Goal: Task Accomplishment & Management: Use online tool/utility

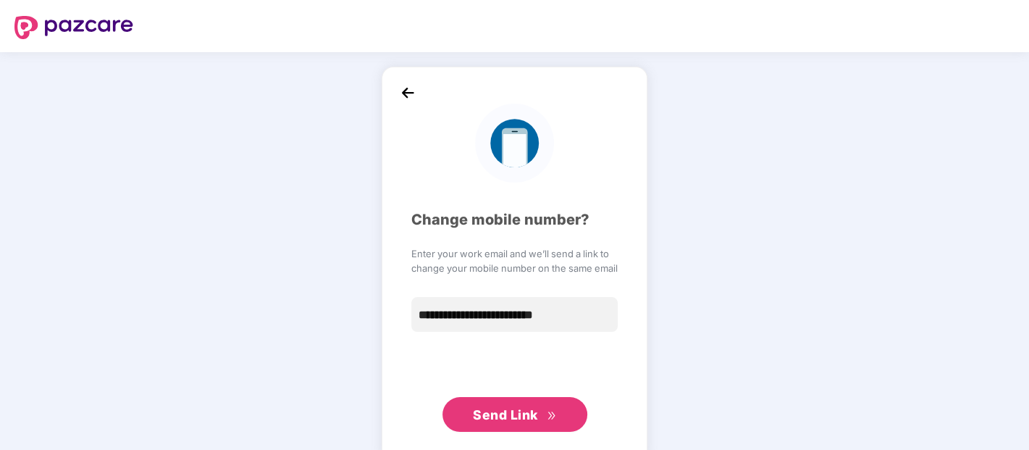
click at [517, 416] on span "Send Link" at bounding box center [505, 414] width 65 height 15
drag, startPoint x: 421, startPoint y: 92, endPoint x: 412, endPoint y: 90, distance: 9.7
click at [412, 90] on div "**********" at bounding box center [515, 264] width 266 height 395
click at [412, 90] on img at bounding box center [408, 93] width 22 height 22
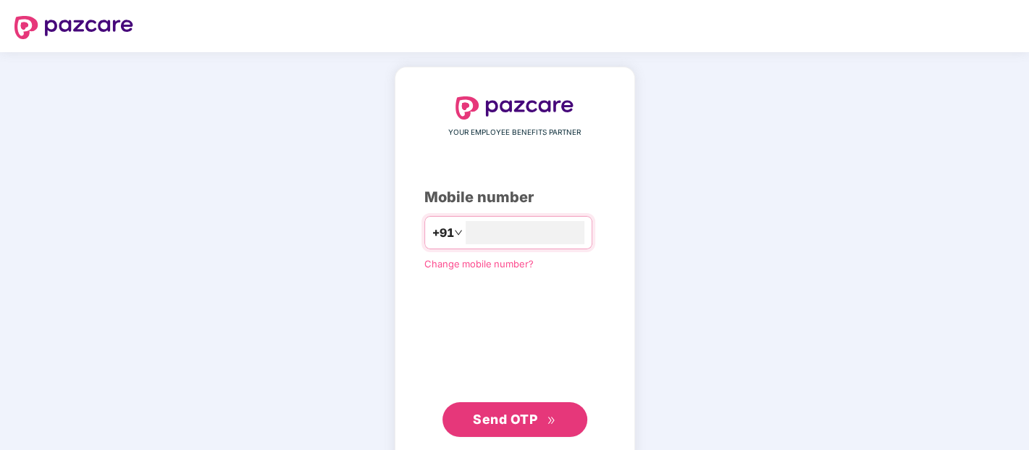
type input "**********"
click at [507, 408] on span "Send OTP" at bounding box center [514, 418] width 83 height 20
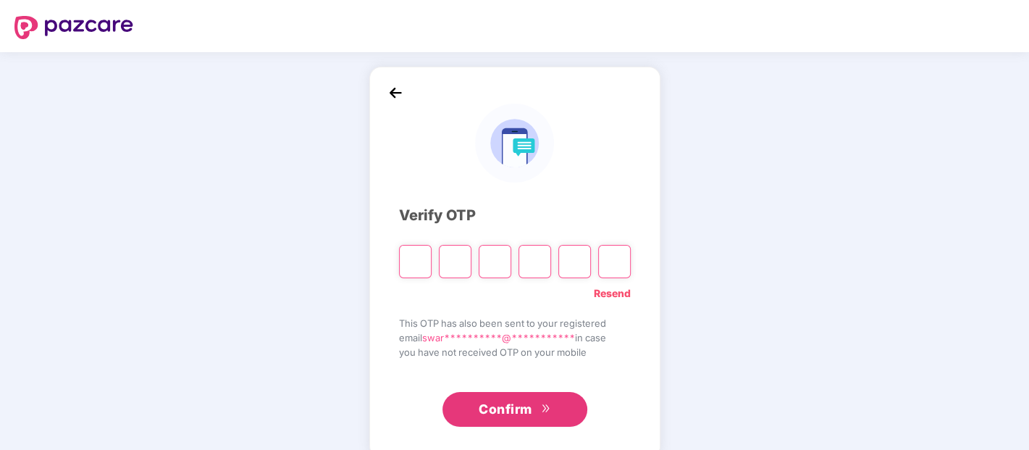
type input "*"
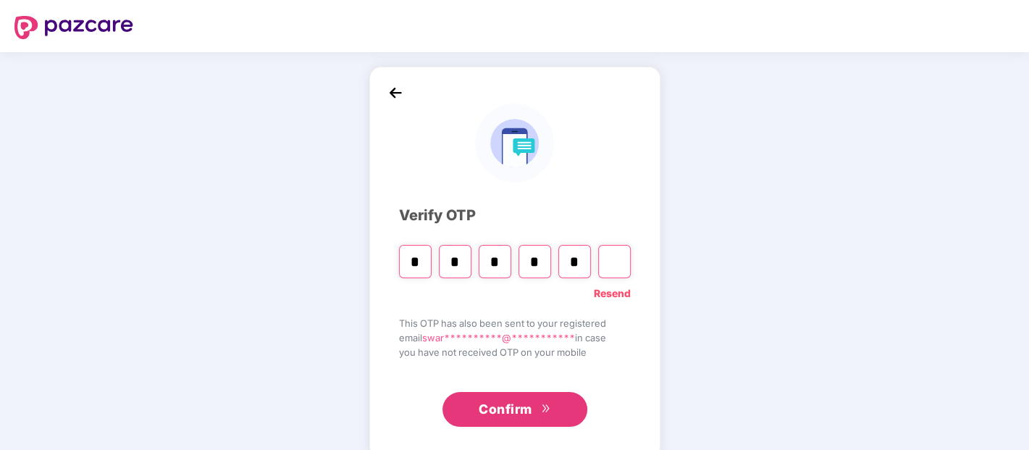
type input "*"
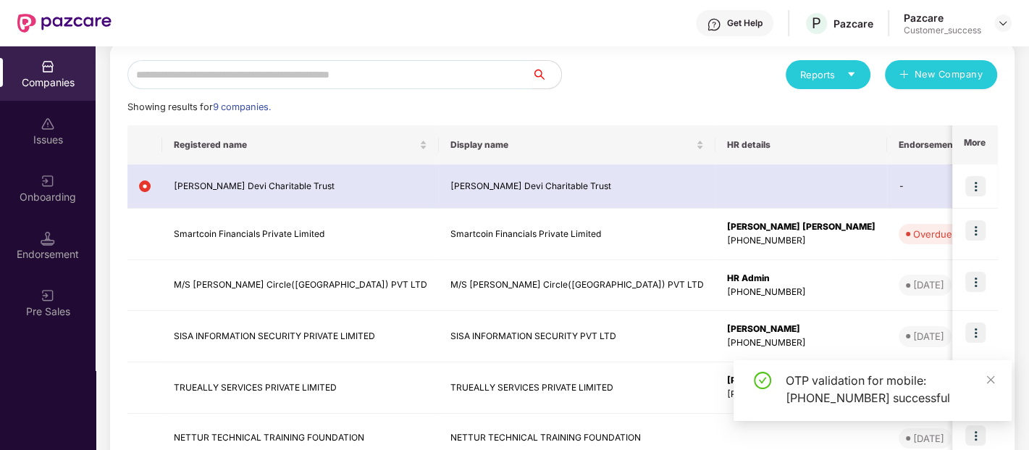
scroll to position [159, 0]
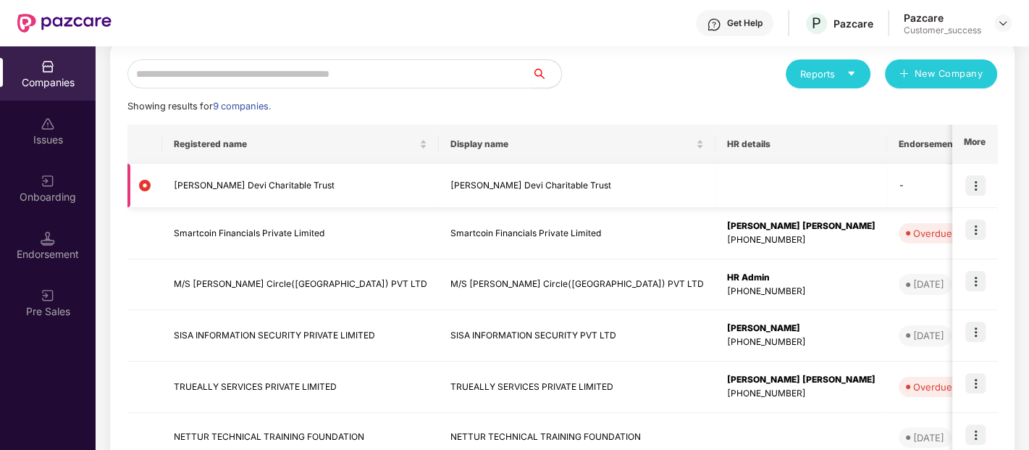
click at [978, 184] on img at bounding box center [975, 185] width 20 height 20
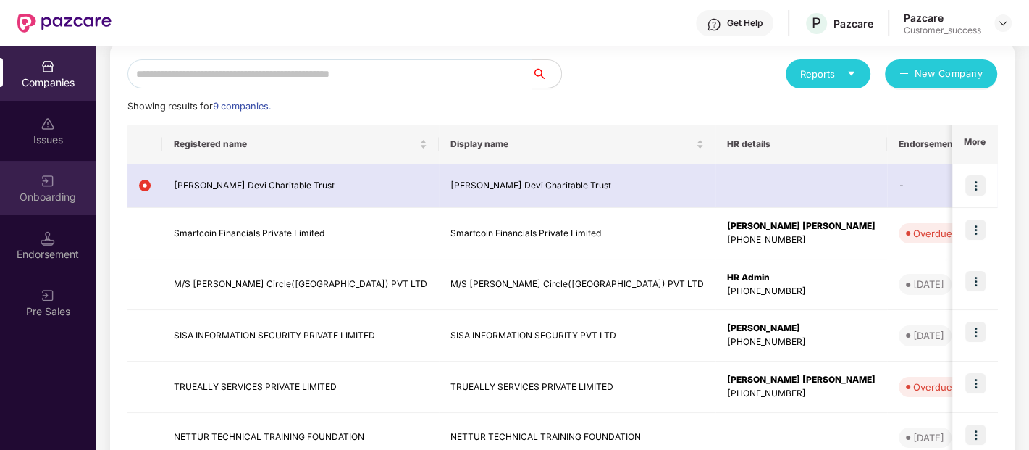
click at [42, 191] on div "Onboarding" at bounding box center [48, 197] width 96 height 14
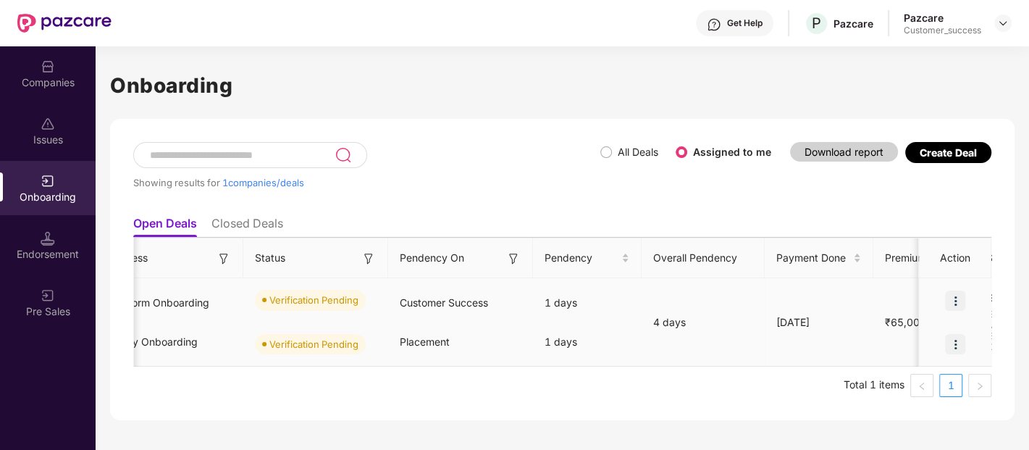
scroll to position [0, 353]
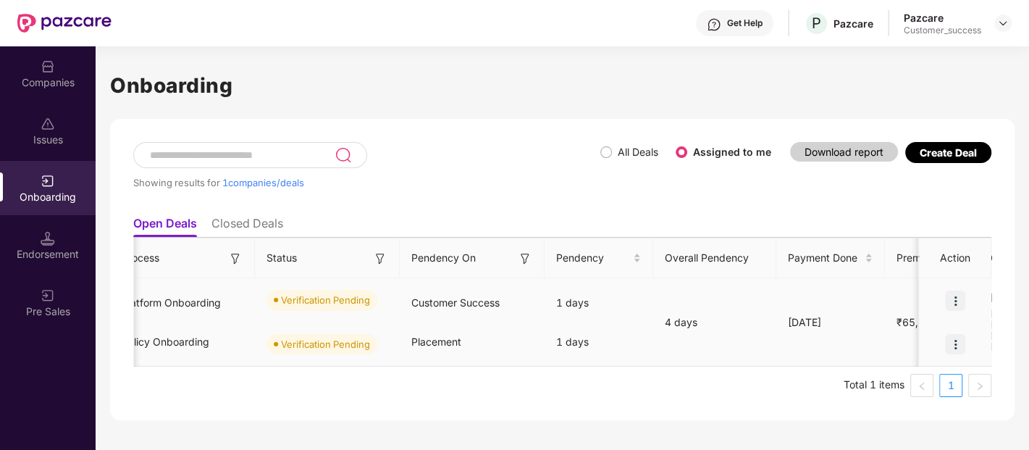
click at [956, 298] on img at bounding box center [955, 300] width 20 height 20
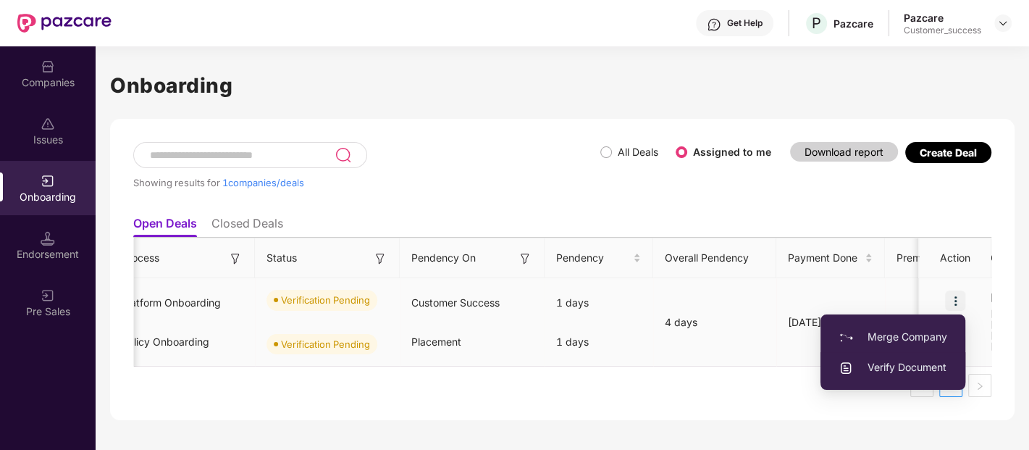
click at [902, 366] on span "Verify Document" at bounding box center [893, 367] width 109 height 16
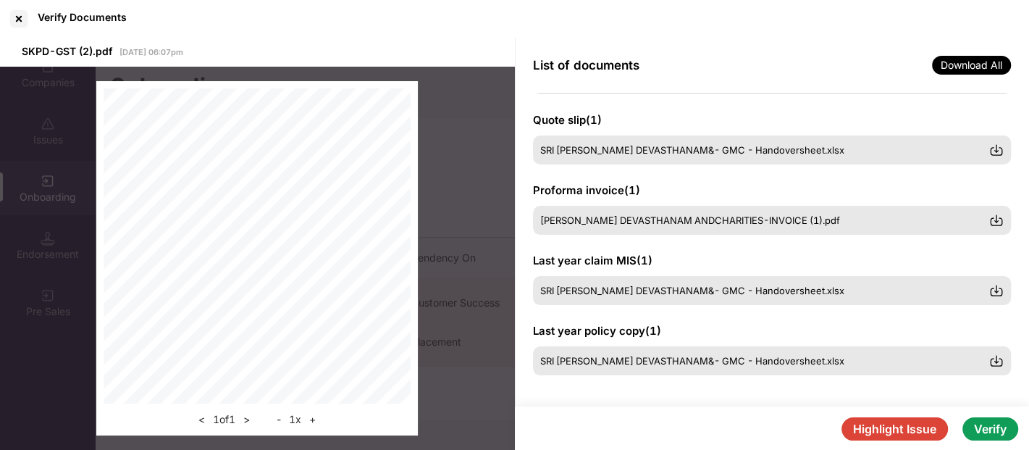
scroll to position [424, 0]
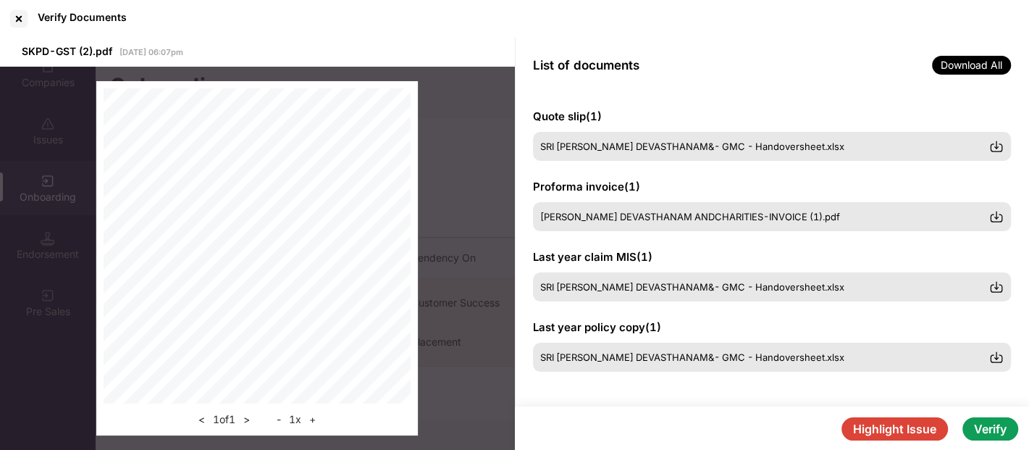
click at [991, 421] on button "Verify" at bounding box center [990, 428] width 56 height 23
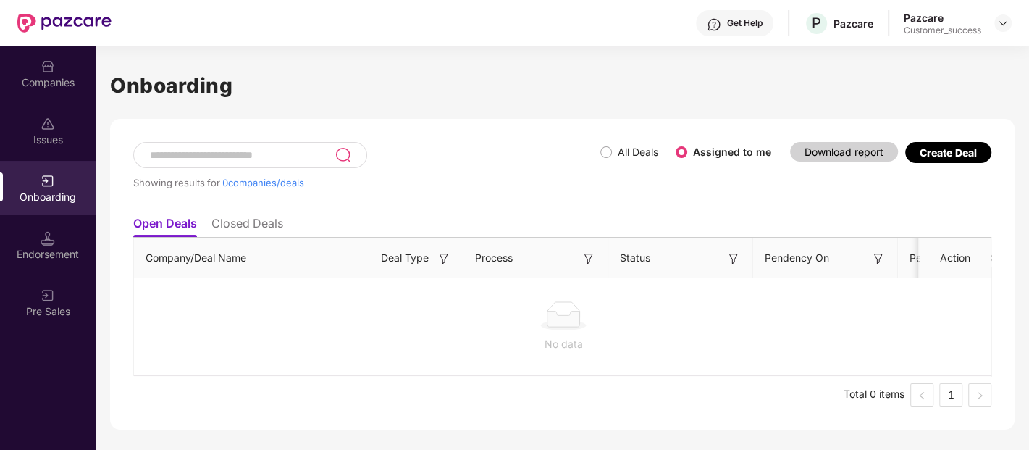
click at [38, 232] on div "Endorsement" at bounding box center [48, 245] width 96 height 54
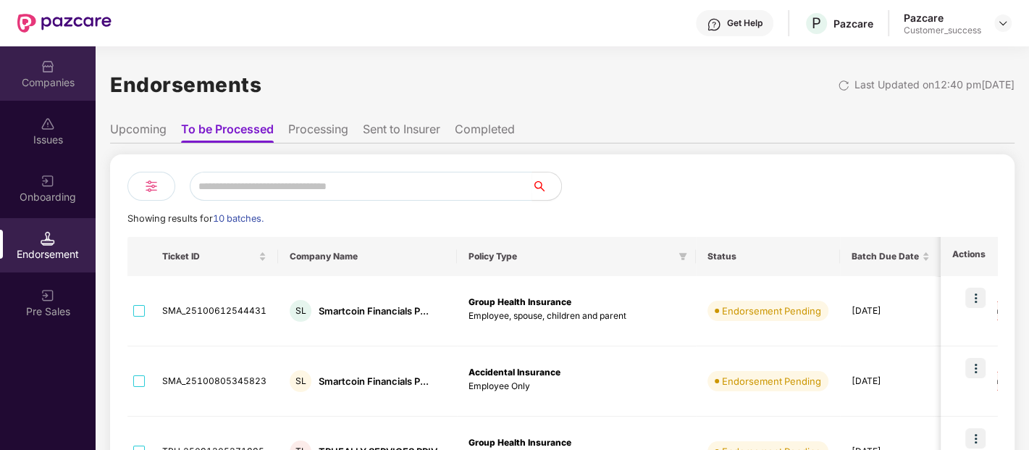
click at [39, 77] on div "Companies" at bounding box center [48, 82] width 96 height 14
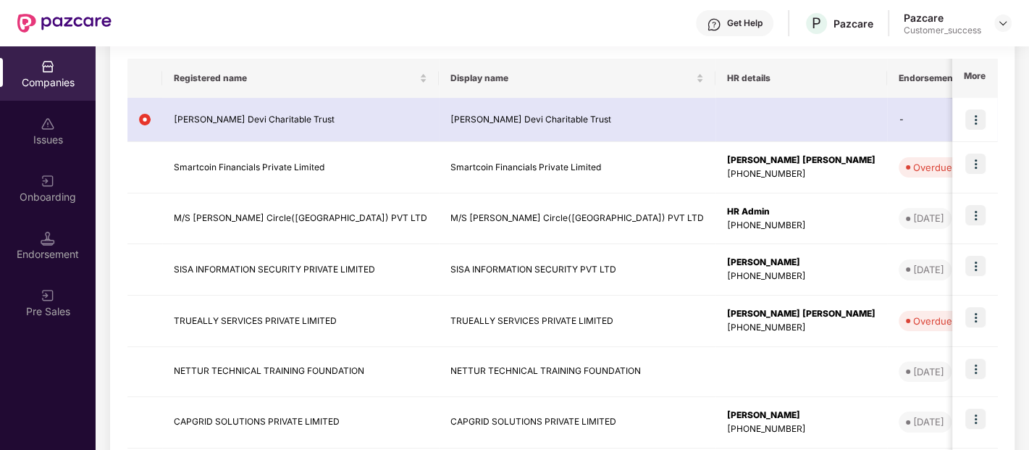
scroll to position [227, 0]
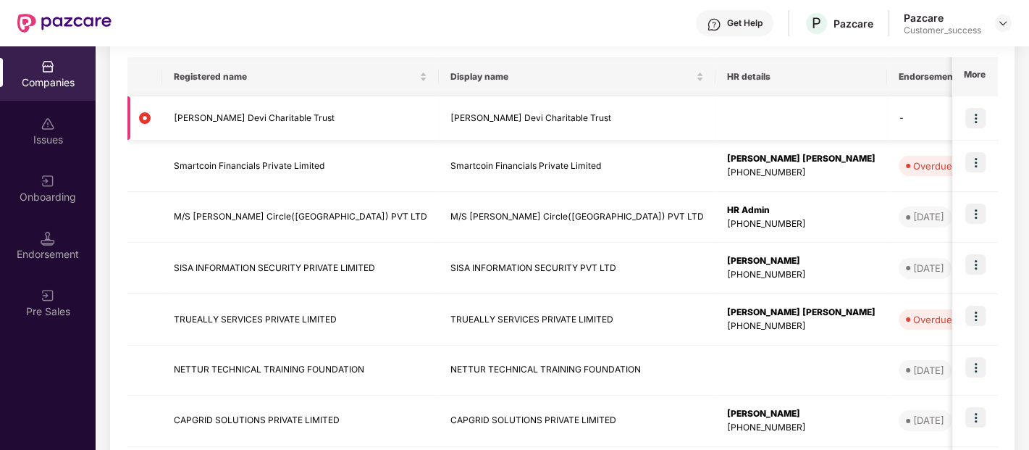
click at [558, 124] on td "[PERSON_NAME] Devi Charitable Trust" at bounding box center [577, 118] width 277 height 44
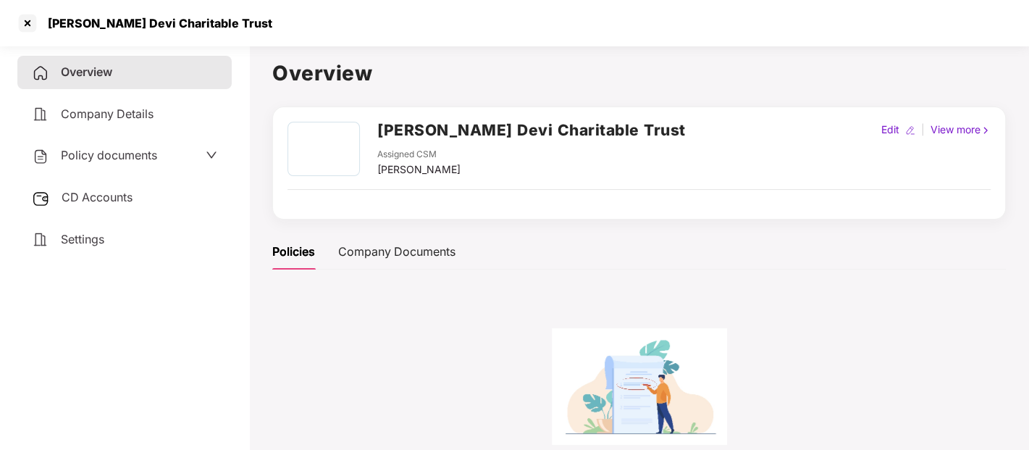
click at [132, 118] on span "Company Details" at bounding box center [107, 113] width 93 height 14
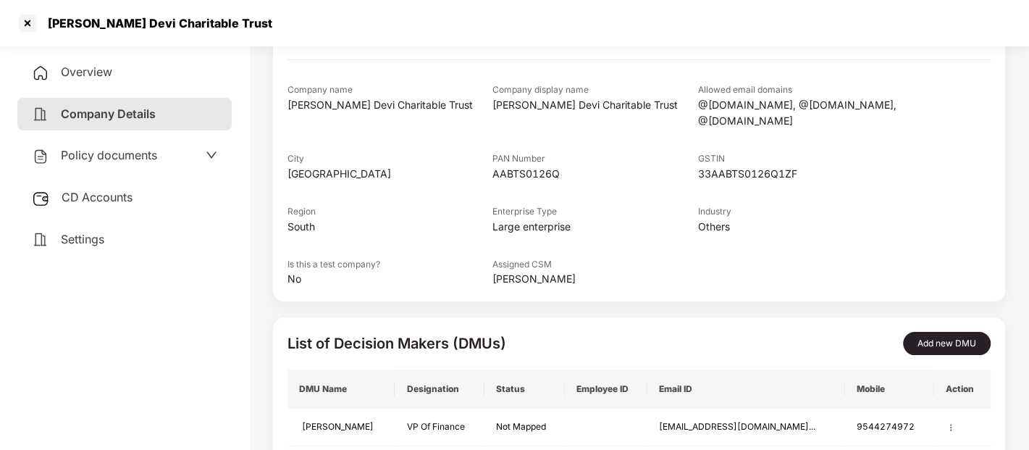
scroll to position [182, 0]
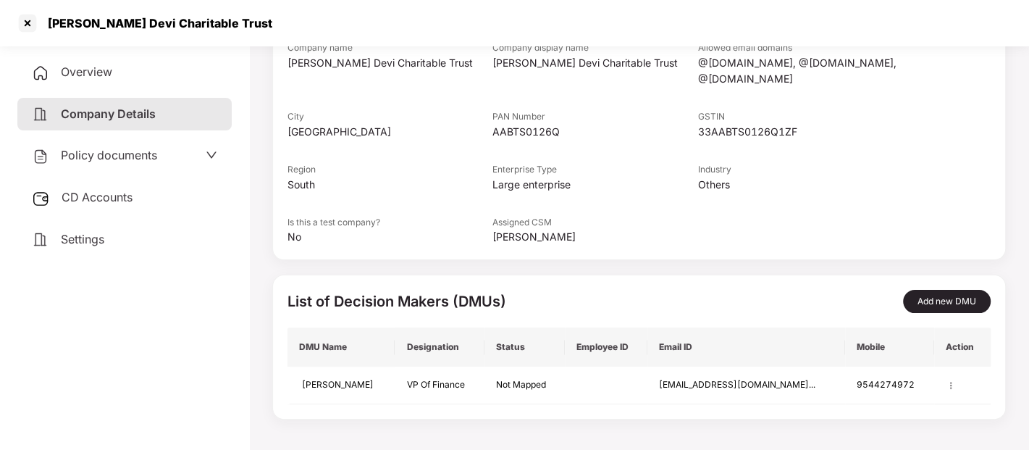
click at [113, 158] on span "Policy documents" at bounding box center [109, 155] width 96 height 14
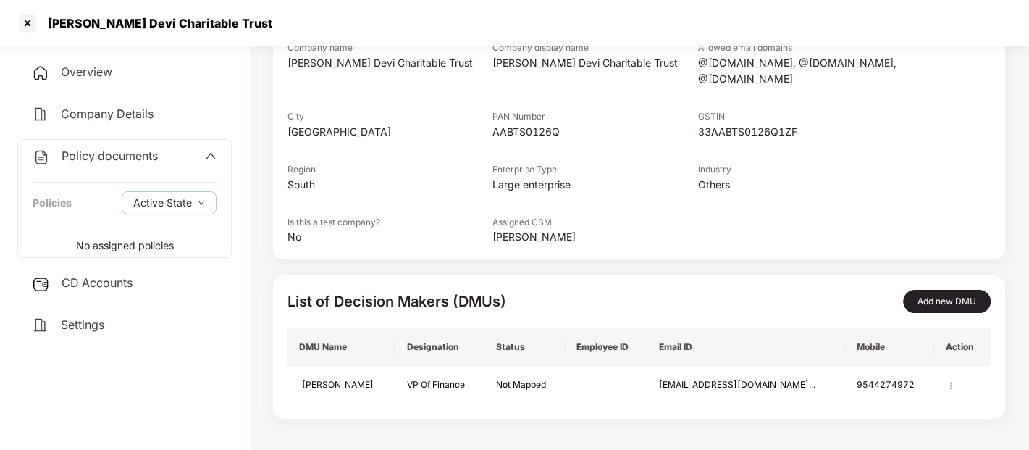
click at [83, 268] on div "CD Accounts" at bounding box center [124, 282] width 214 height 33
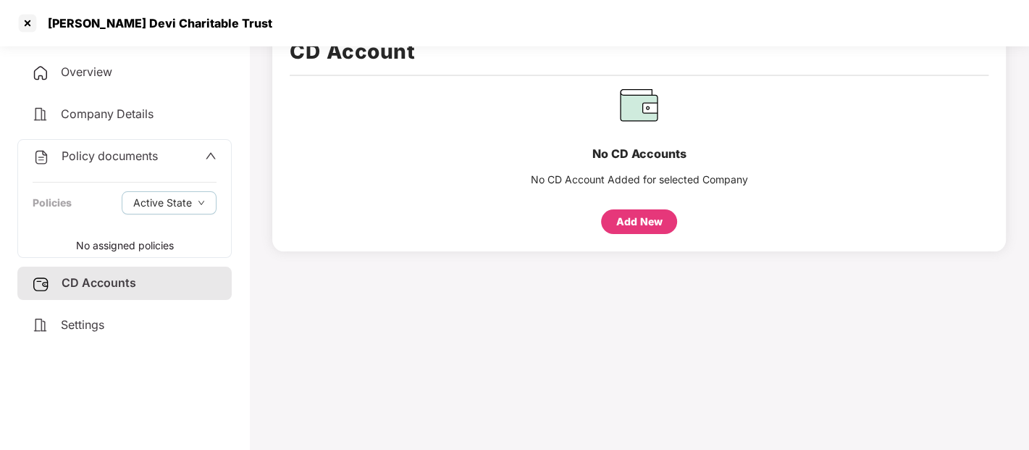
scroll to position [0, 0]
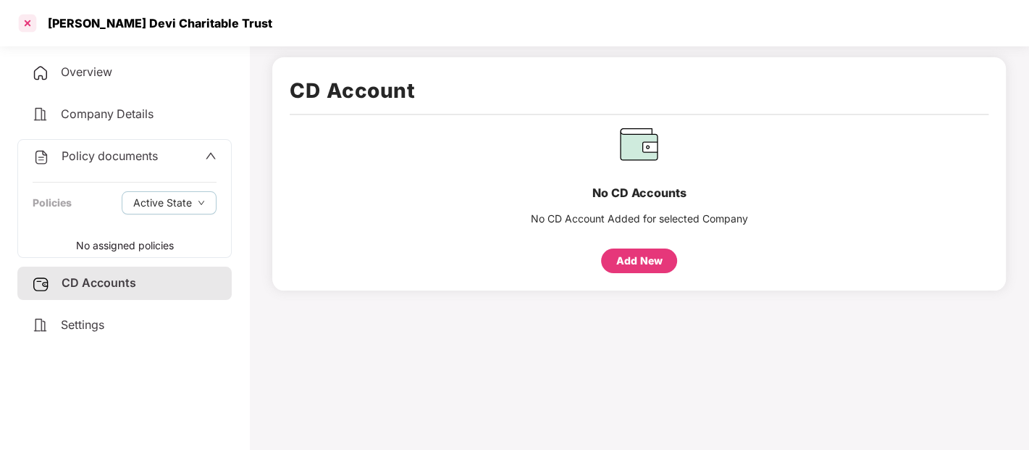
click at [23, 26] on div at bounding box center [27, 23] width 23 height 23
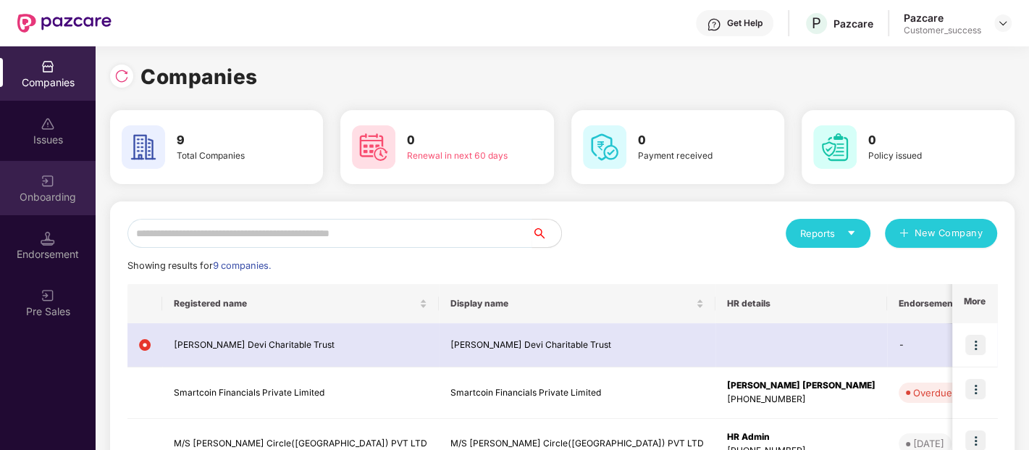
click at [42, 178] on img at bounding box center [48, 181] width 14 height 14
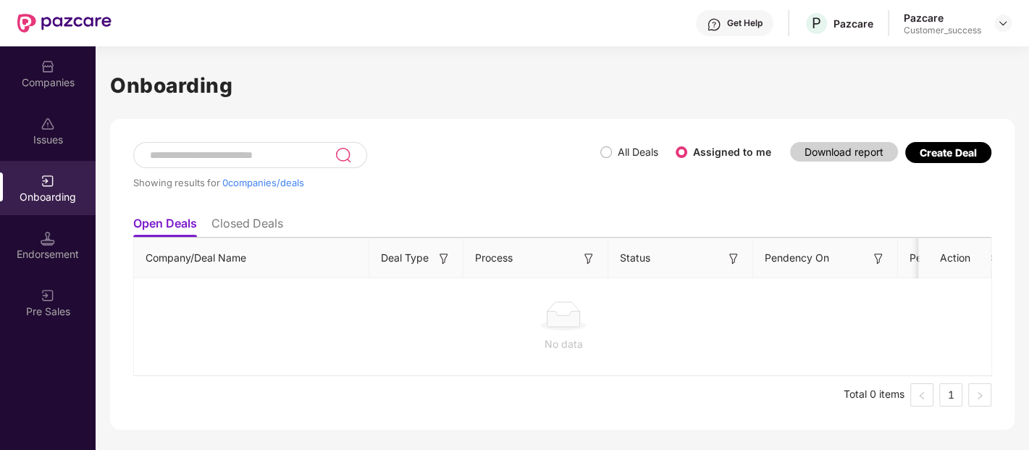
click at [235, 229] on li "Closed Deals" at bounding box center [247, 226] width 72 height 21
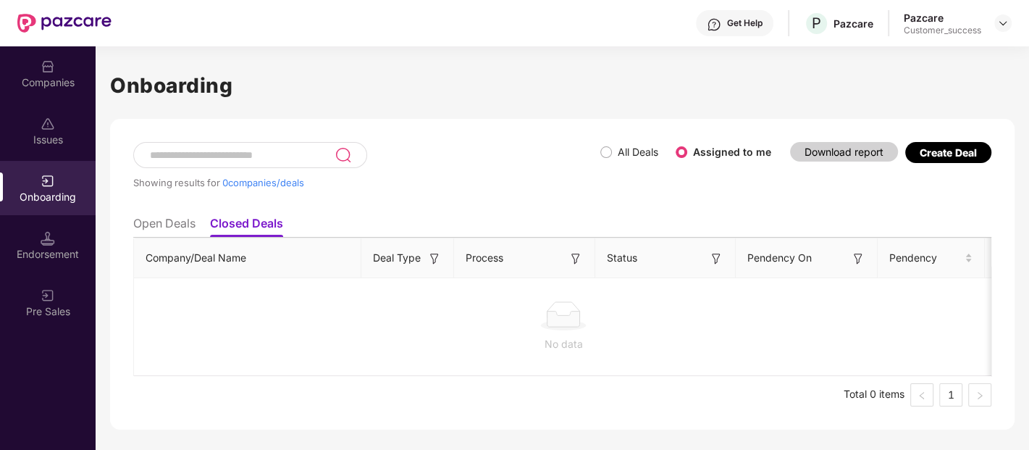
click at [175, 232] on li "Open Deals" at bounding box center [164, 226] width 62 height 21
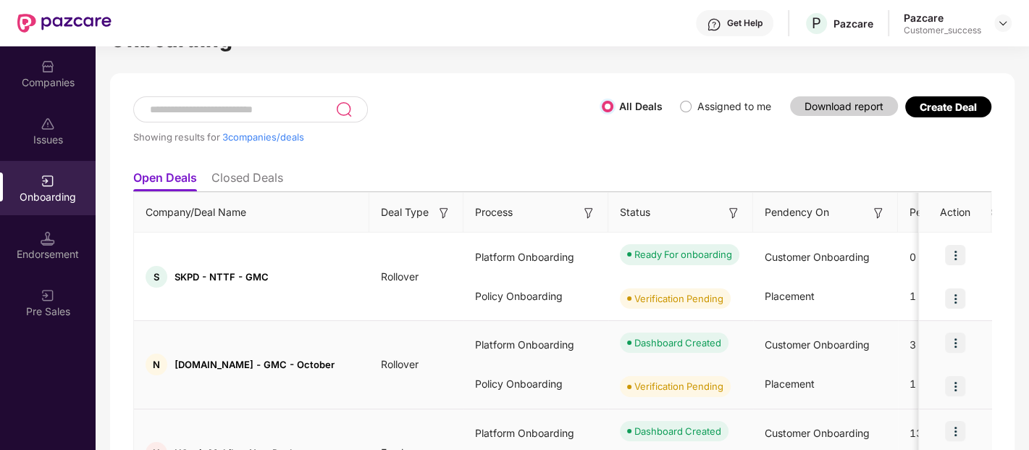
scroll to position [22, 0]
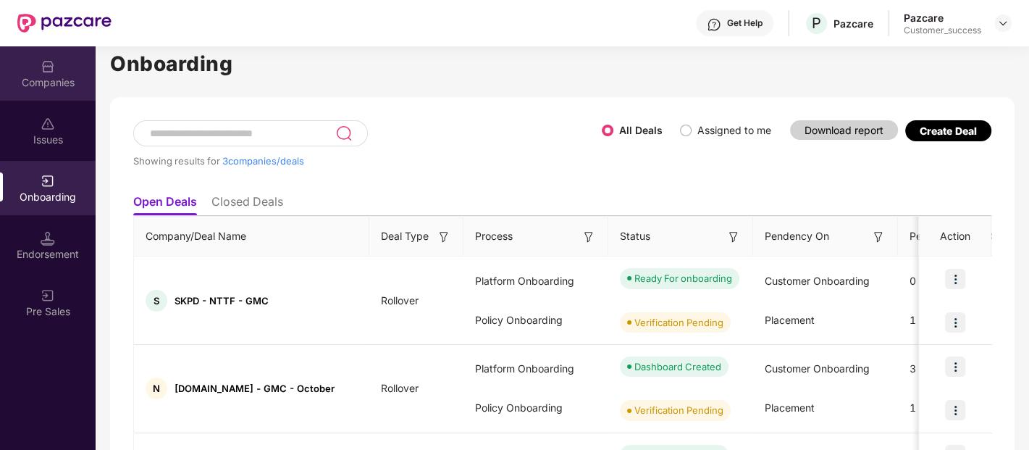
click at [38, 90] on div "Companies" at bounding box center [48, 73] width 96 height 54
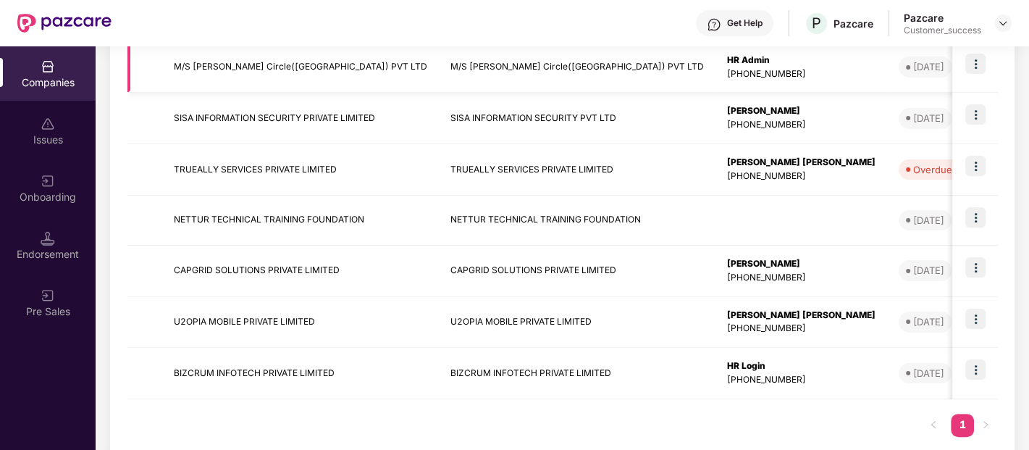
scroll to position [353, 0]
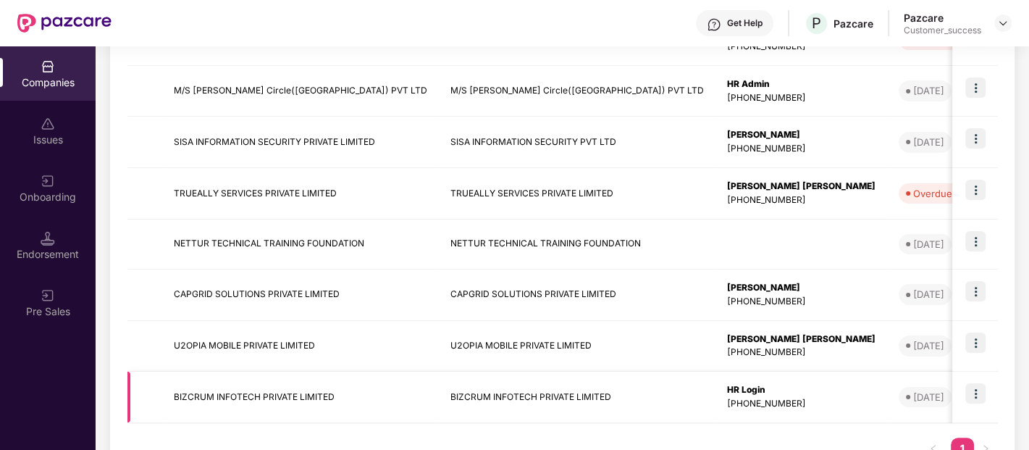
click at [373, 402] on td "BIZCRUM INFOTECH PRIVATE LIMITED" at bounding box center [300, 396] width 277 height 51
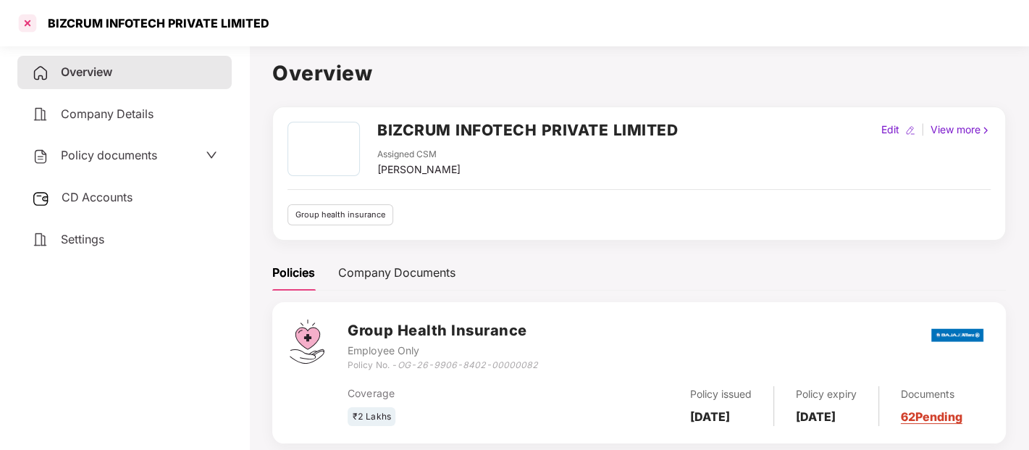
click at [28, 25] on div at bounding box center [27, 23] width 23 height 23
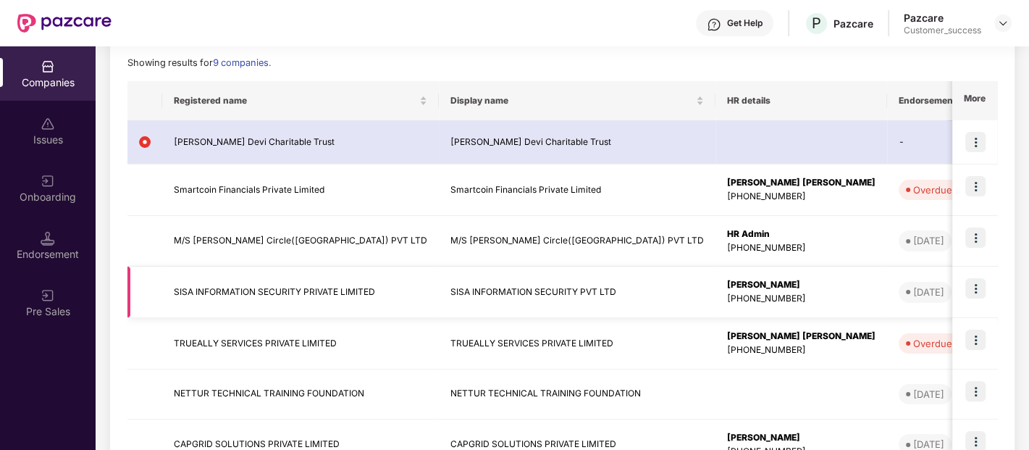
scroll to position [196, 0]
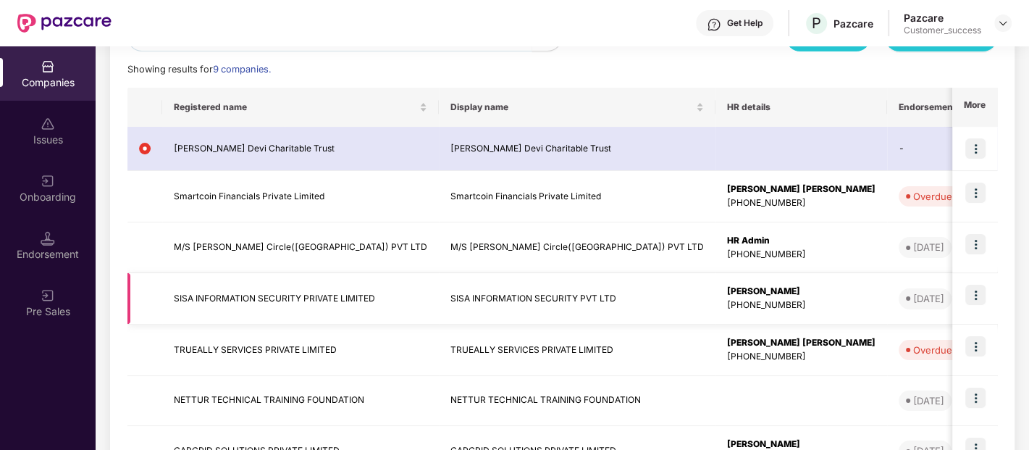
click at [969, 295] on img at bounding box center [975, 295] width 20 height 20
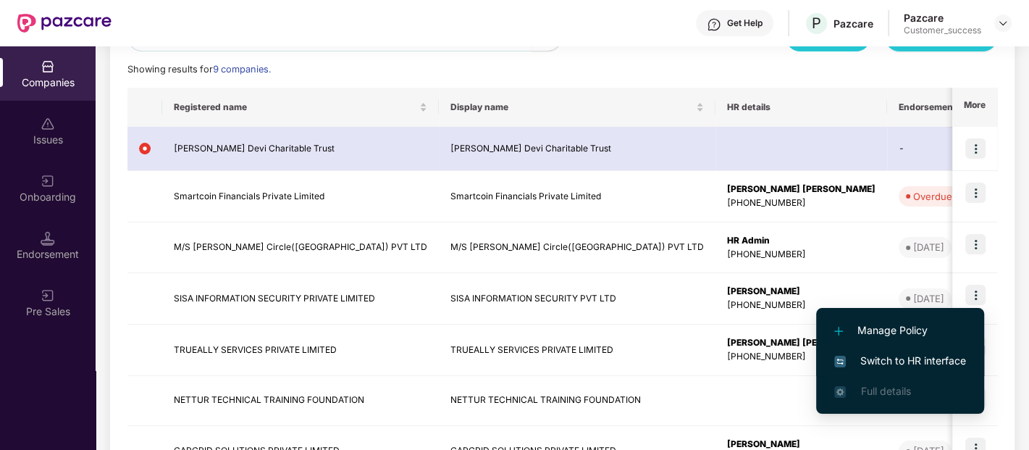
click at [883, 355] on span "Switch to HR interface" at bounding box center [900, 361] width 132 height 16
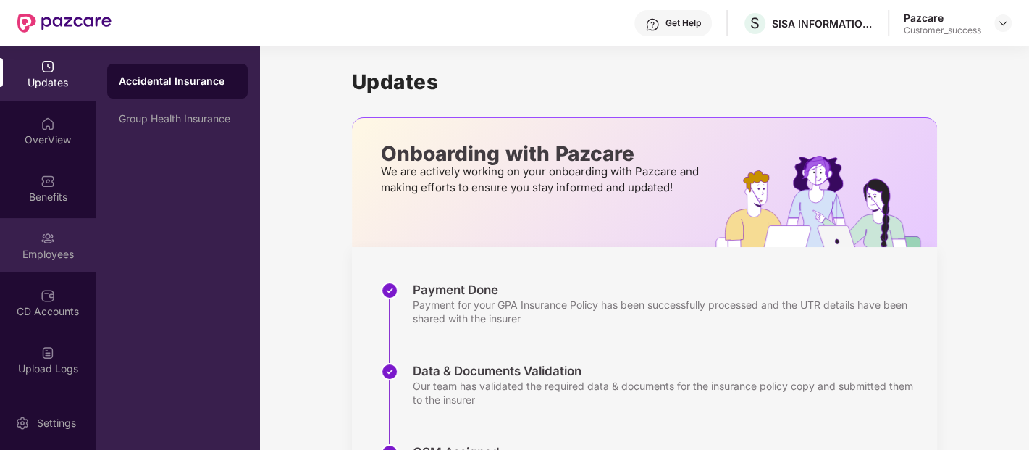
click at [45, 231] on img at bounding box center [48, 238] width 14 height 14
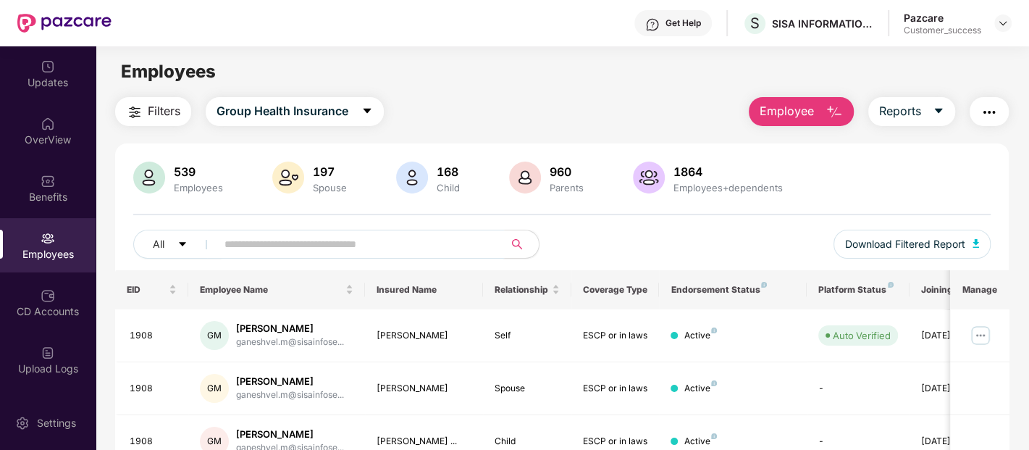
click at [356, 234] on input "text" at bounding box center [354, 244] width 260 height 22
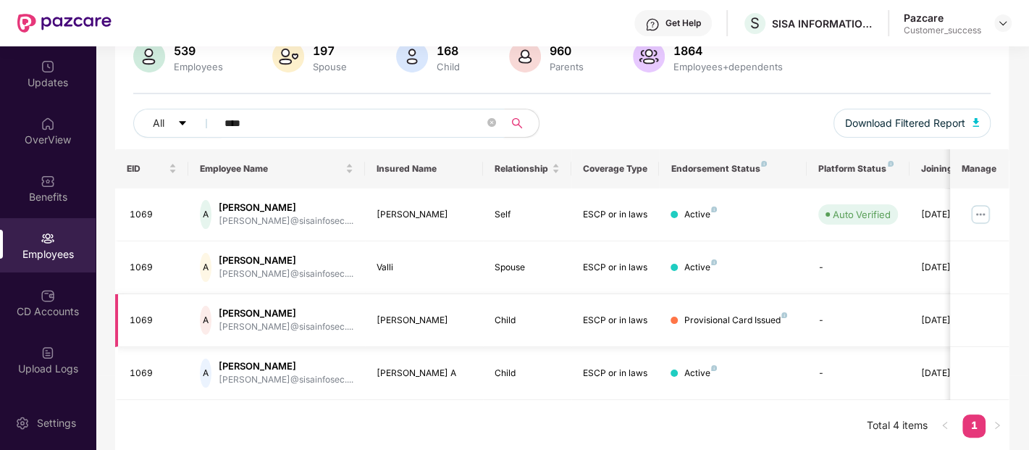
scroll to position [0, 46]
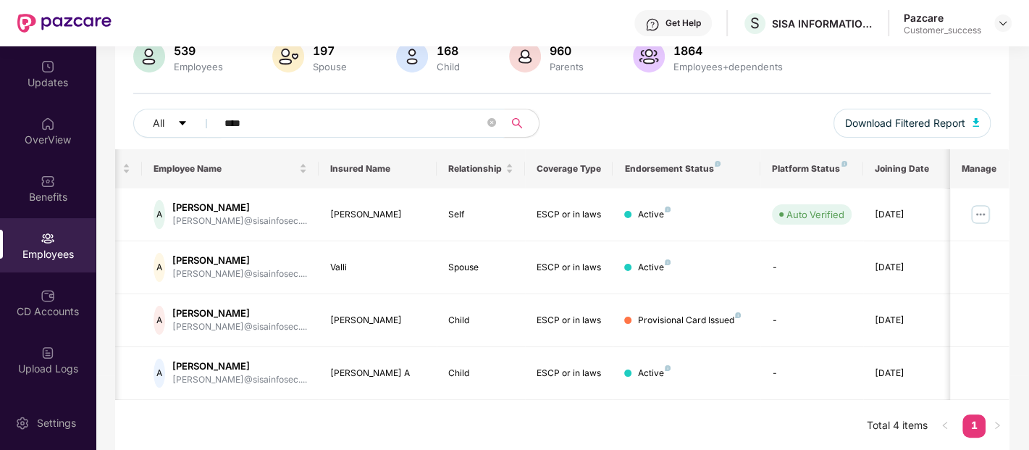
type input "****"
